Goal: Information Seeking & Learning: Learn about a topic

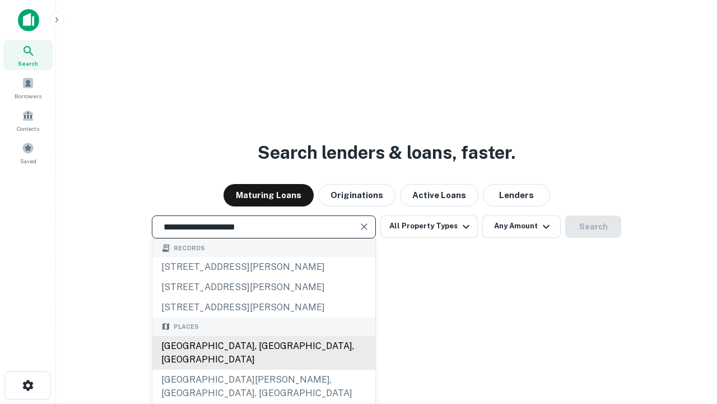
click at [263, 369] on div "[GEOGRAPHIC_DATA], [GEOGRAPHIC_DATA], [GEOGRAPHIC_DATA]" at bounding box center [263, 353] width 223 height 34
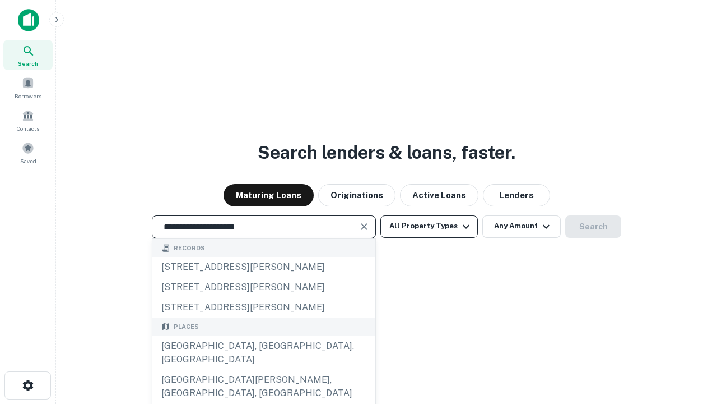
click at [429, 226] on button "All Property Types" at bounding box center [430, 226] width 98 height 22
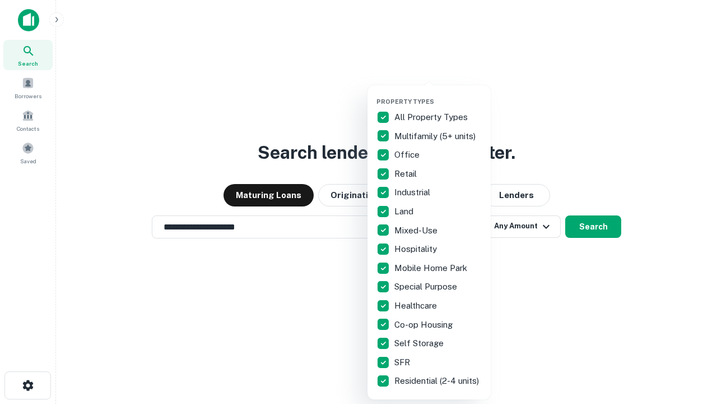
type input "**********"
click at [438, 94] on button "button" at bounding box center [438, 94] width 123 height 1
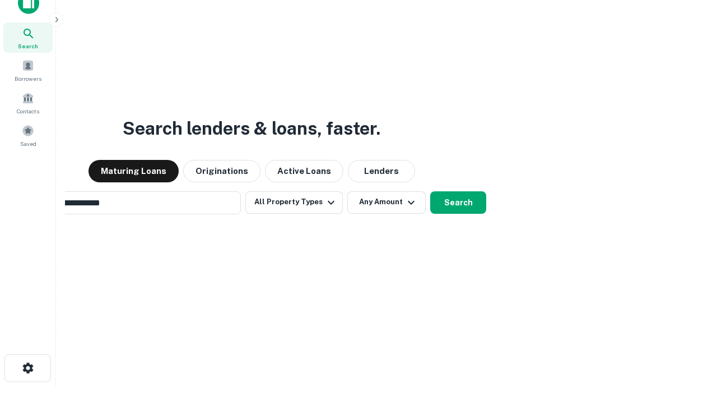
scroll to position [18, 0]
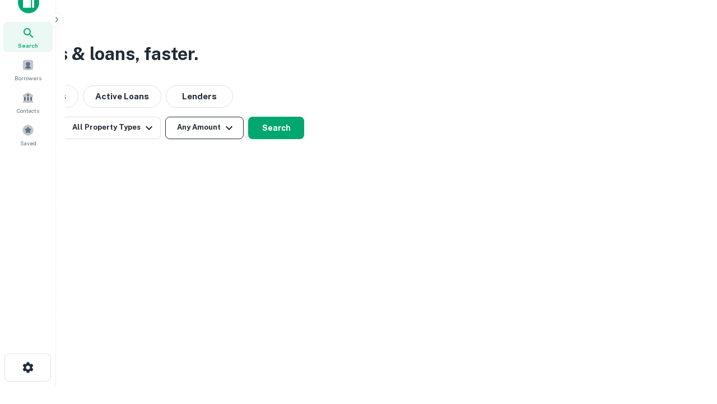
click at [205, 127] on button "Any Amount" at bounding box center [204, 128] width 78 height 22
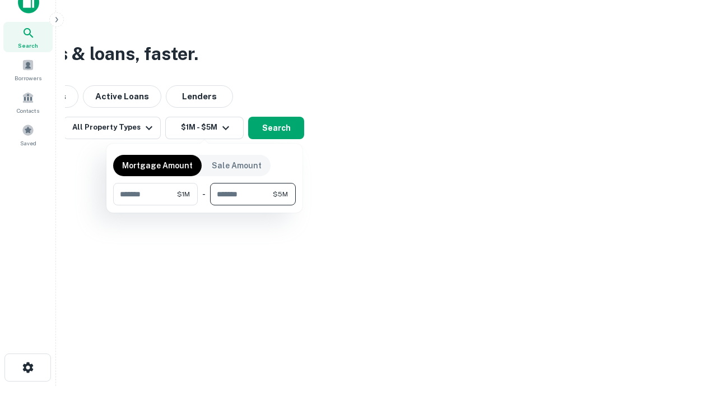
type input "*******"
click at [205, 205] on button "button" at bounding box center [204, 205] width 183 height 1
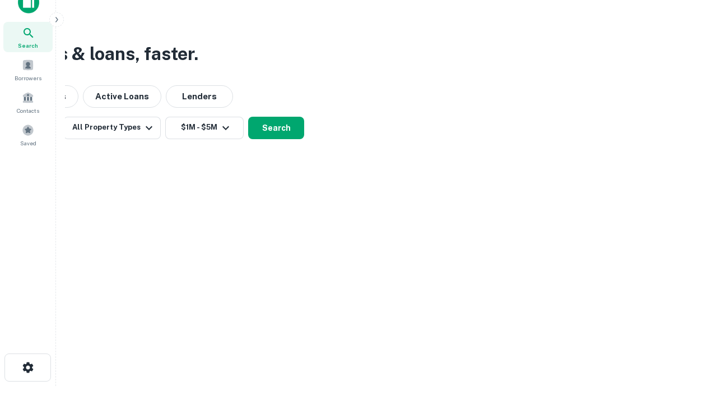
scroll to position [7, 207]
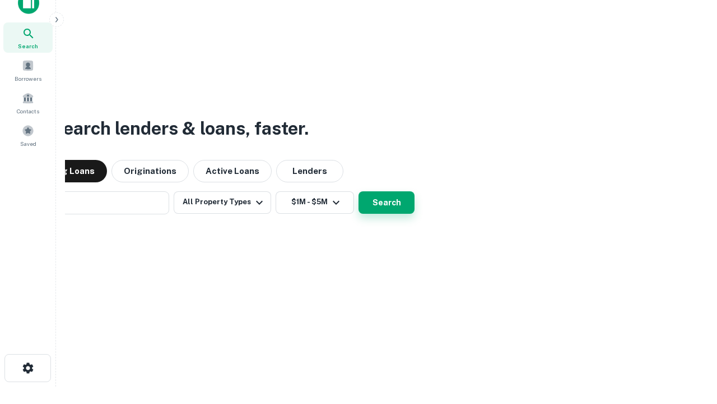
click at [359, 191] on button "Search" at bounding box center [387, 202] width 56 height 22
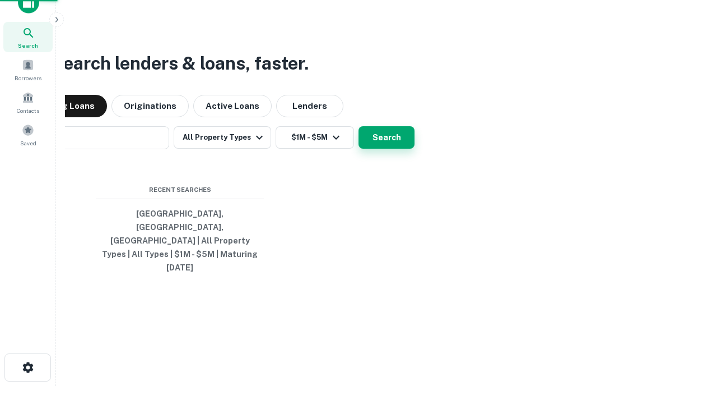
scroll to position [30, 317]
